Goal: Transaction & Acquisition: Download file/media

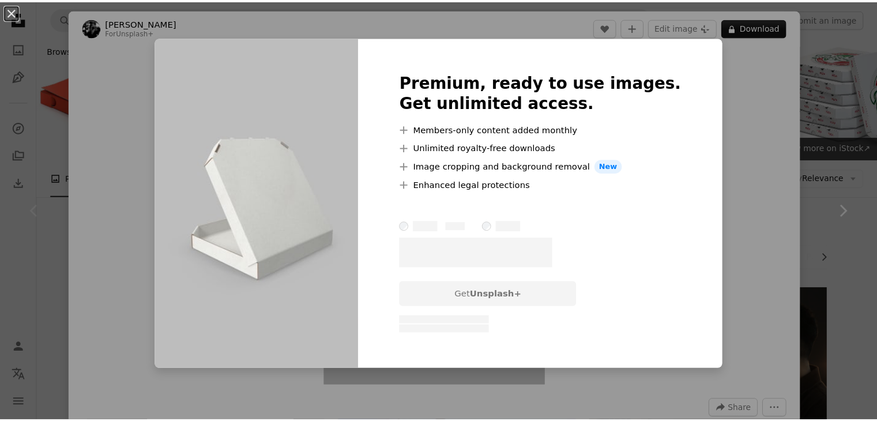
scroll to position [246, 0]
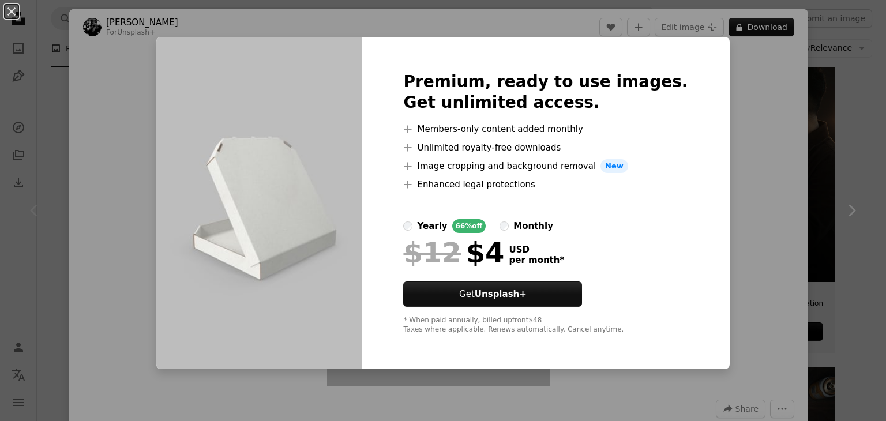
click at [704, 179] on div "An X shape Premium, ready to use images. Get unlimited access. A plus sign Memb…" at bounding box center [443, 210] width 886 height 421
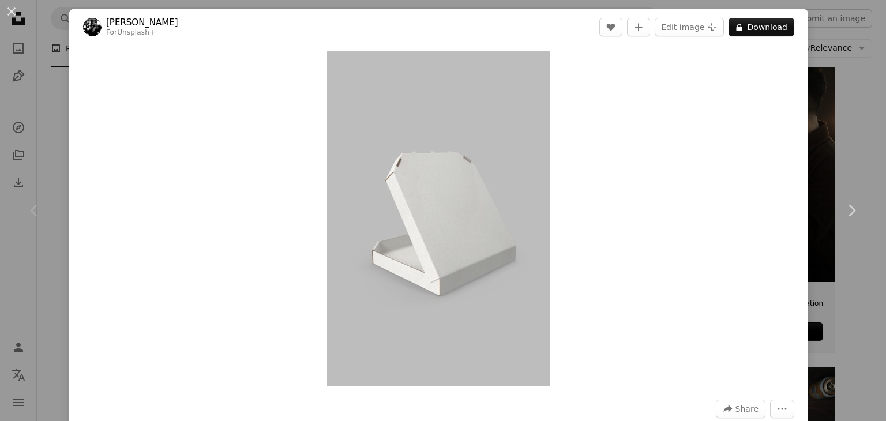
click at [856, 144] on div "An X shape Chevron left Chevron right [PERSON_NAME] For Unsplash+ A heart A plu…" at bounding box center [443, 210] width 886 height 421
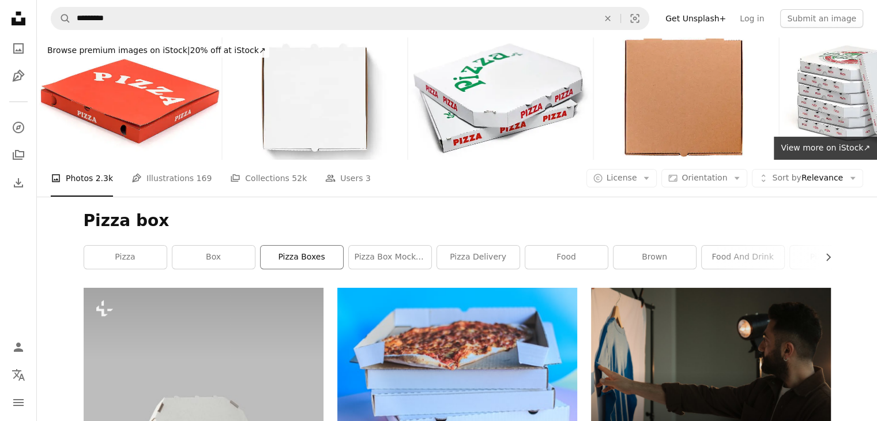
click at [306, 258] on link "pizza boxes" at bounding box center [302, 257] width 82 height 23
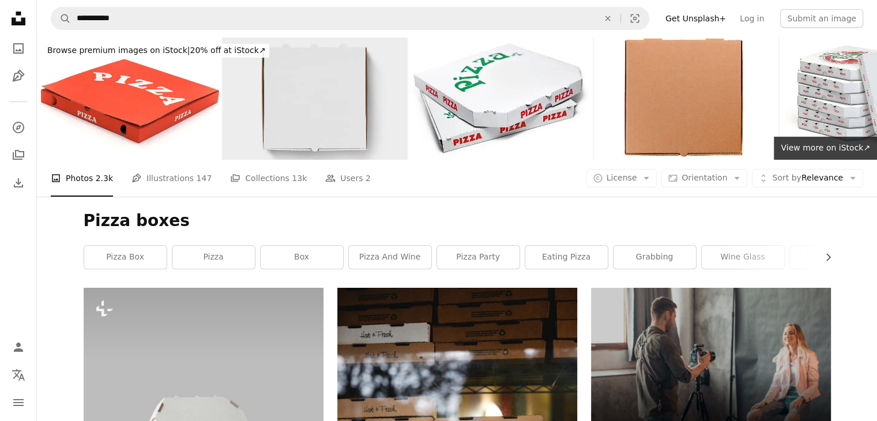
click at [328, 114] on img at bounding box center [315, 98] width 185 height 123
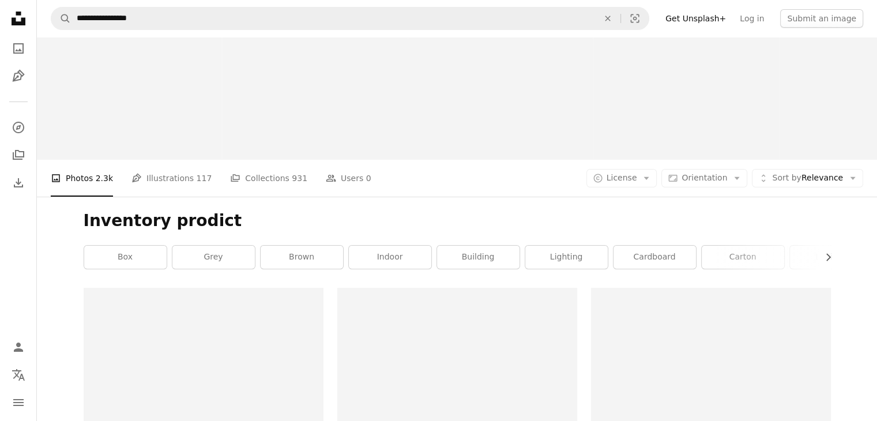
scroll to position [660, 0]
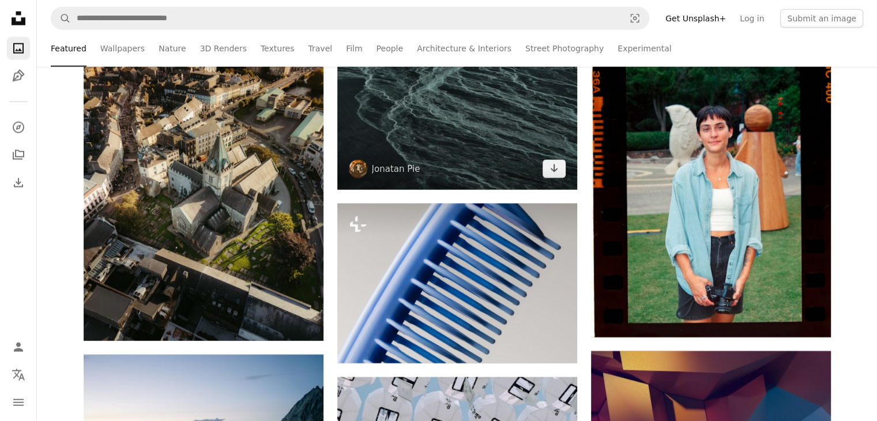
scroll to position [2889, 0]
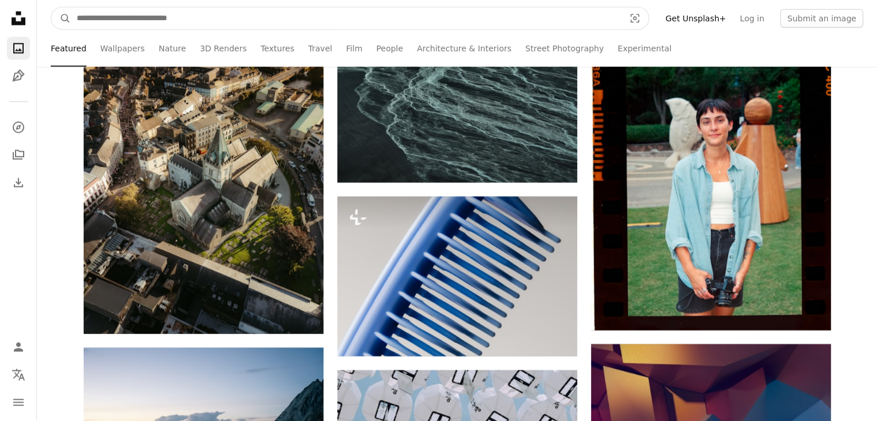
click at [319, 25] on input "Find visuals sitewide" at bounding box center [346, 18] width 550 height 22
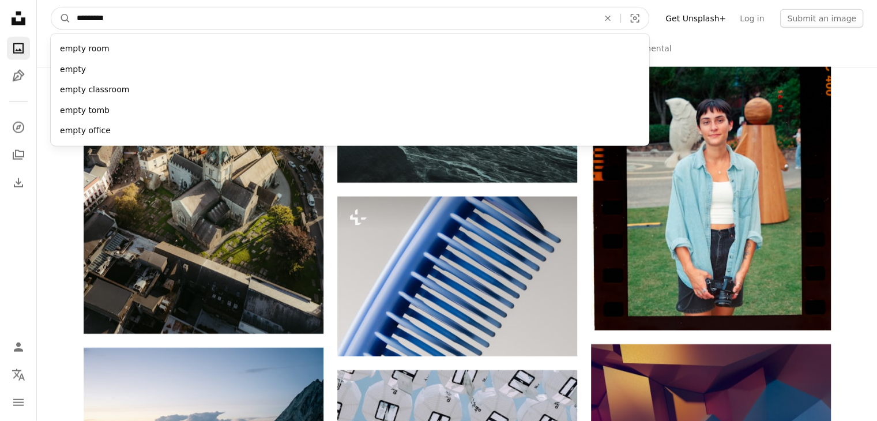
type input "*********"
click at [51, 7] on button "A magnifying glass" at bounding box center [61, 18] width 20 height 22
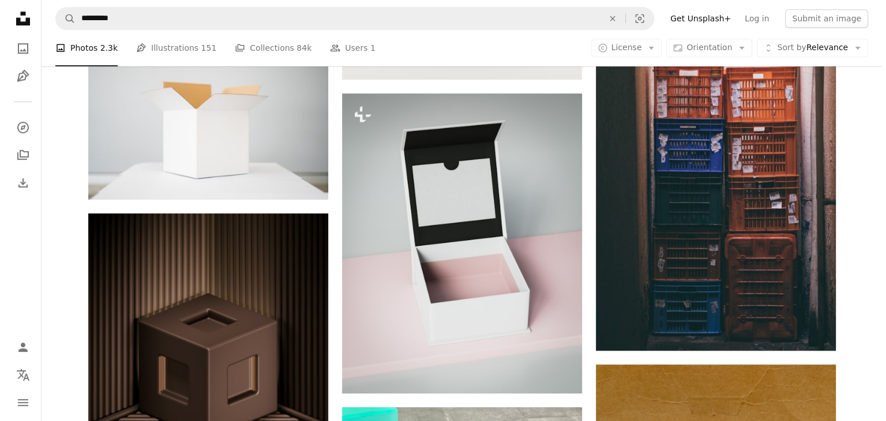
scroll to position [704, 0]
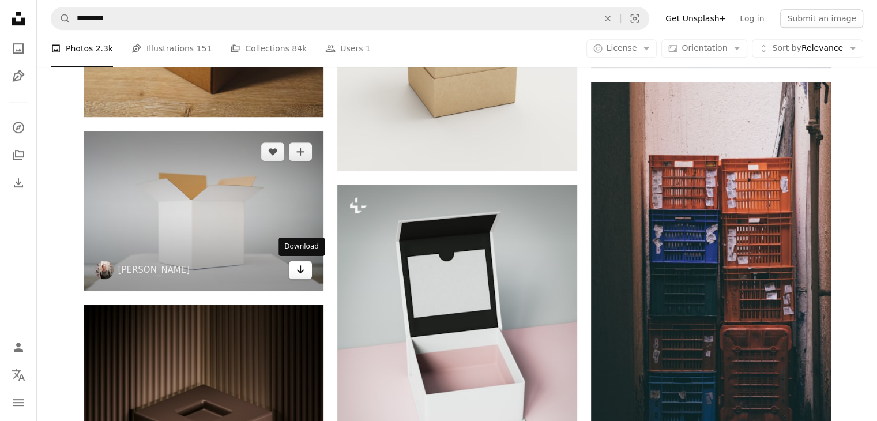
click at [302, 271] on icon "Download" at bounding box center [299, 269] width 7 height 8
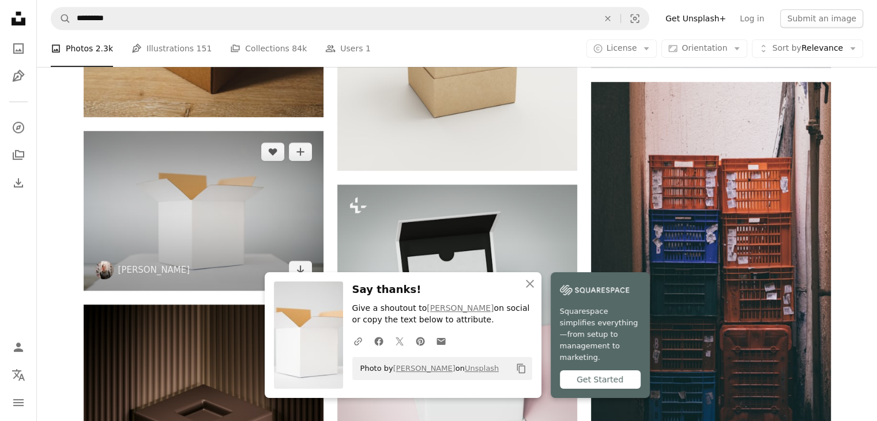
click at [273, 234] on img at bounding box center [204, 211] width 240 height 160
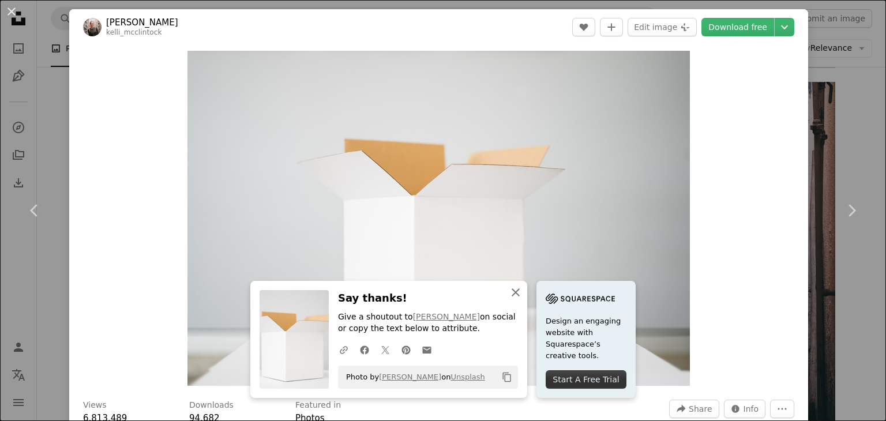
click at [512, 293] on icon "button" at bounding box center [516, 292] width 8 height 8
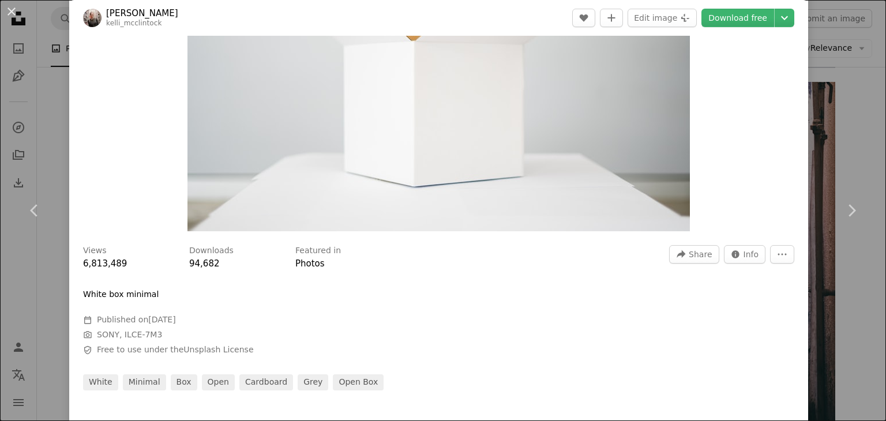
scroll to position [162, 0]
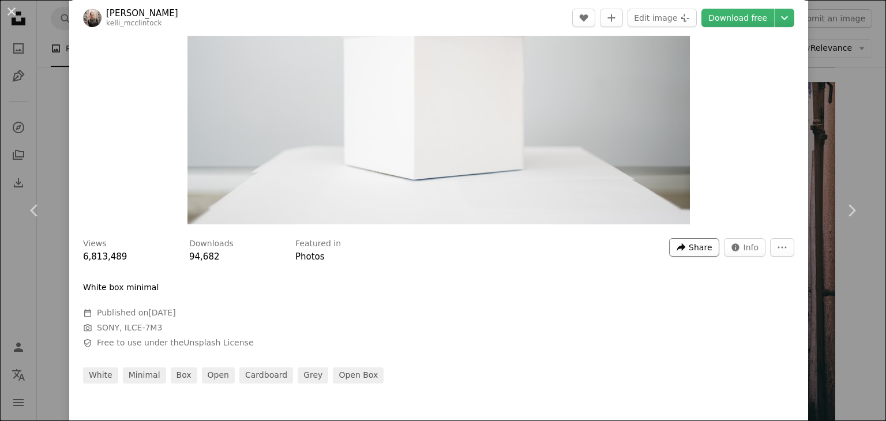
click at [696, 250] on span "Share" at bounding box center [700, 247] width 23 height 17
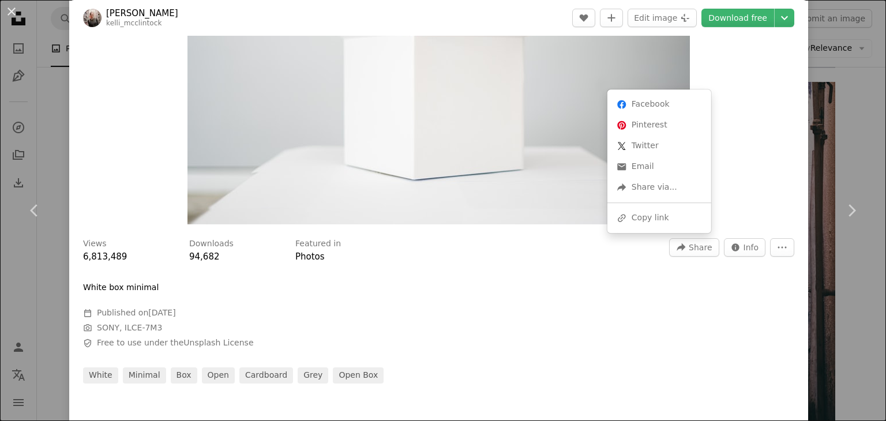
click at [646, 298] on dialog "An X shape Chevron left Chevron right [PERSON_NAME] kelli_mcclintock A heart A …" at bounding box center [443, 210] width 886 height 421
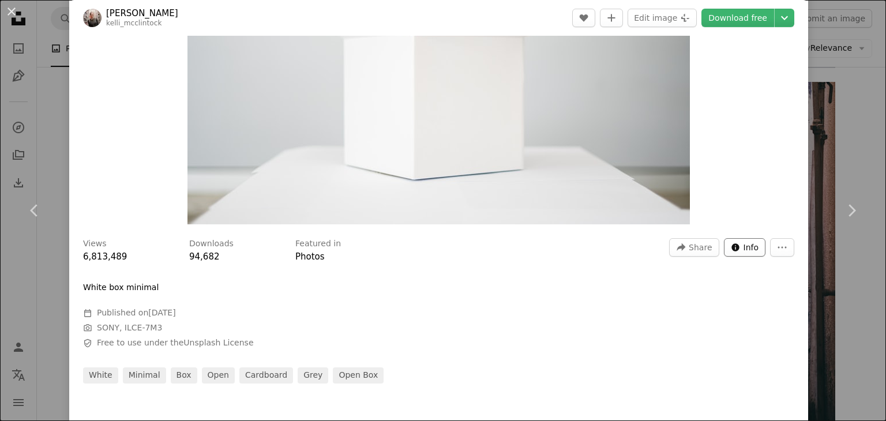
click at [744, 247] on span "Info" at bounding box center [752, 247] width 16 height 17
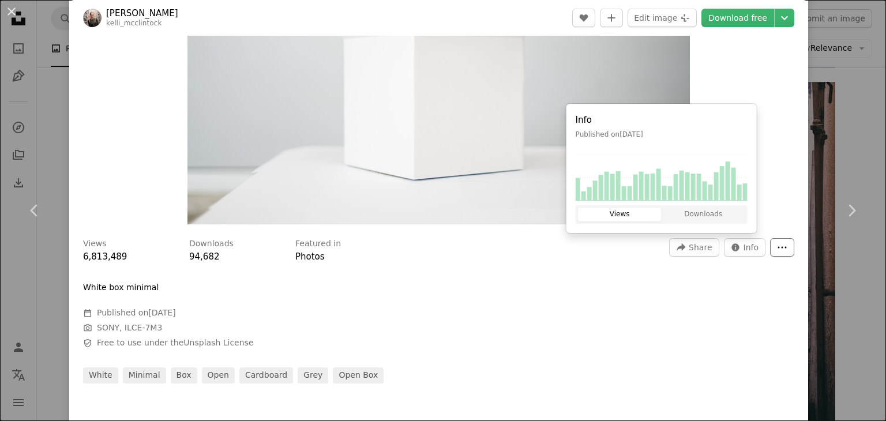
click at [777, 245] on icon "More Actions" at bounding box center [782, 247] width 10 height 10
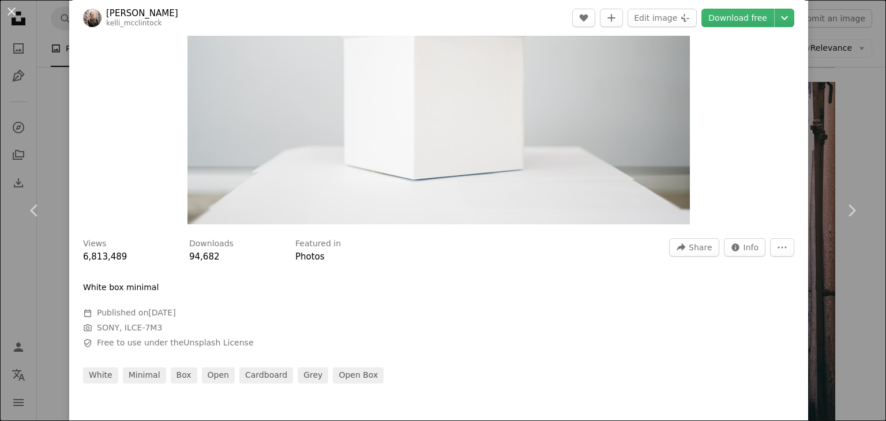
click at [541, 295] on dialog "An X shape Chevron left Chevron right [PERSON_NAME] kelli_mcclintock A heart A …" at bounding box center [443, 210] width 886 height 421
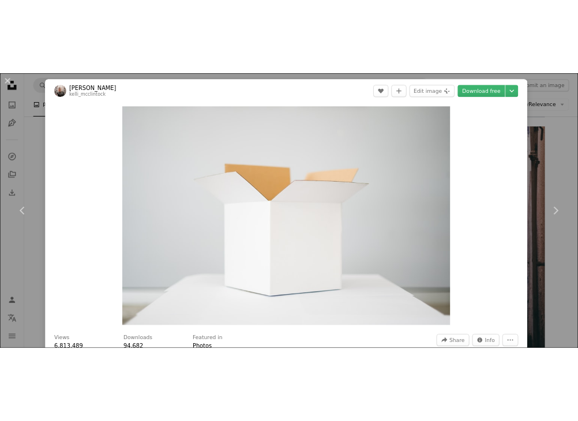
scroll to position [651, 0]
